Goal: Information Seeking & Learning: Learn about a topic

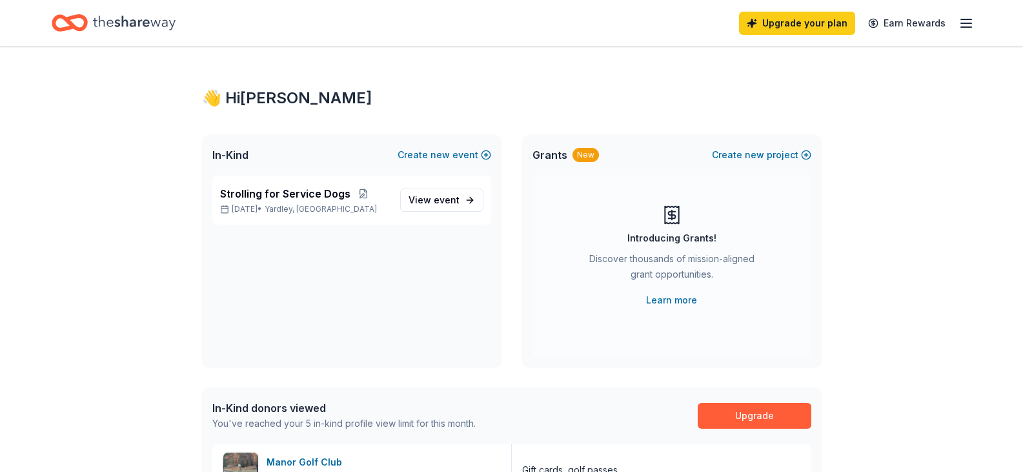
click at [139, 21] on icon "Home" at bounding box center [134, 22] width 83 height 14
click at [274, 197] on span "Strolling for Service Dogs" at bounding box center [285, 193] width 130 height 15
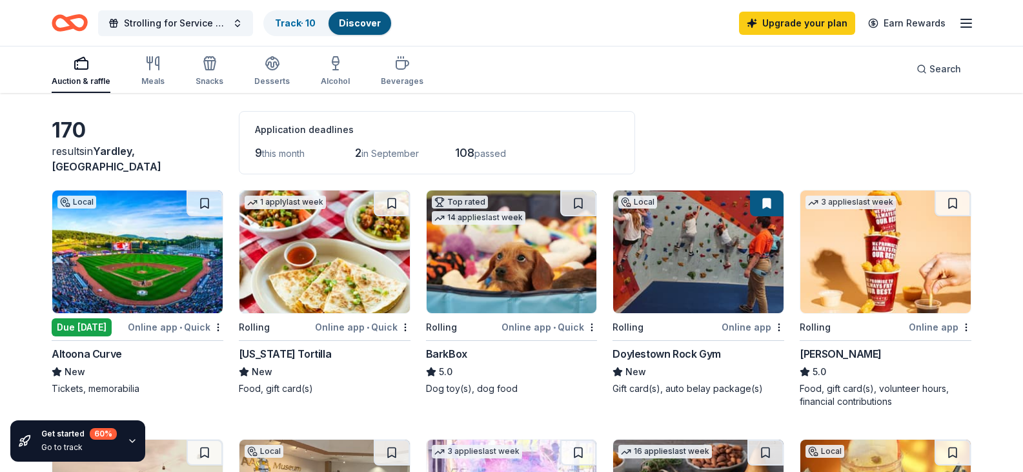
scroll to position [40, 0]
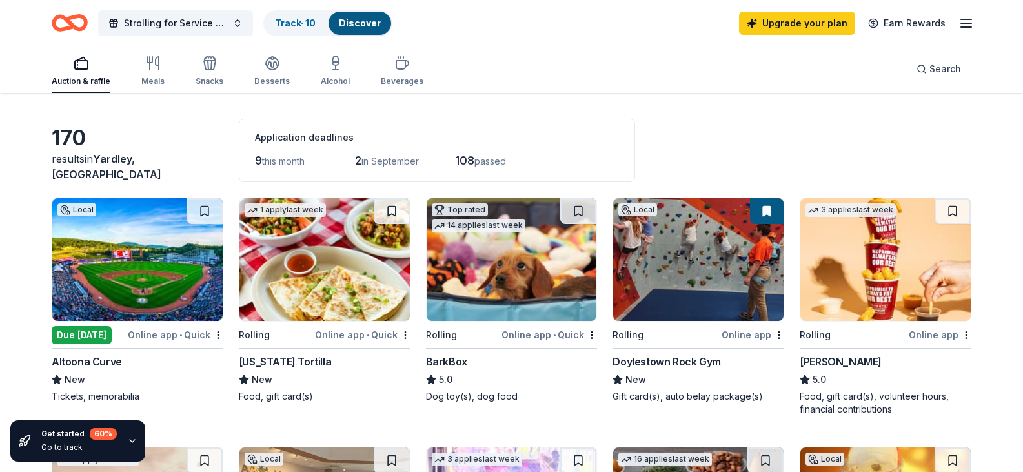
click at [182, 279] on img at bounding box center [137, 259] width 170 height 123
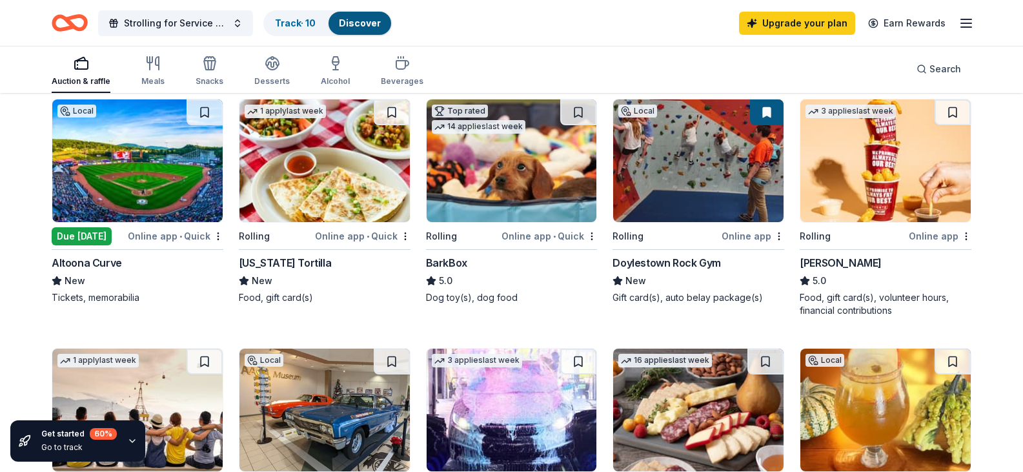
scroll to position [0, 0]
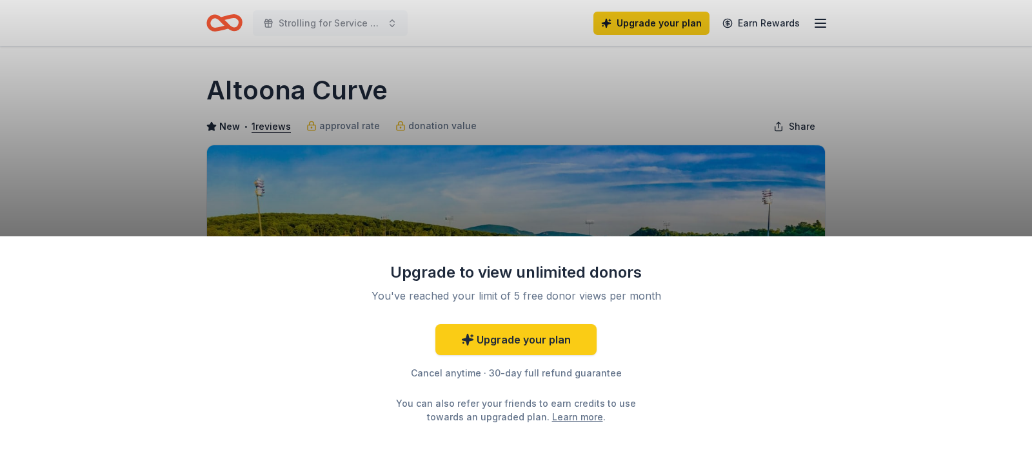
click at [936, 95] on div "Upgrade to view unlimited donors You've reached your limit of 5 free donor view…" at bounding box center [516, 236] width 1032 height 472
